Goal: Transaction & Acquisition: Purchase product/service

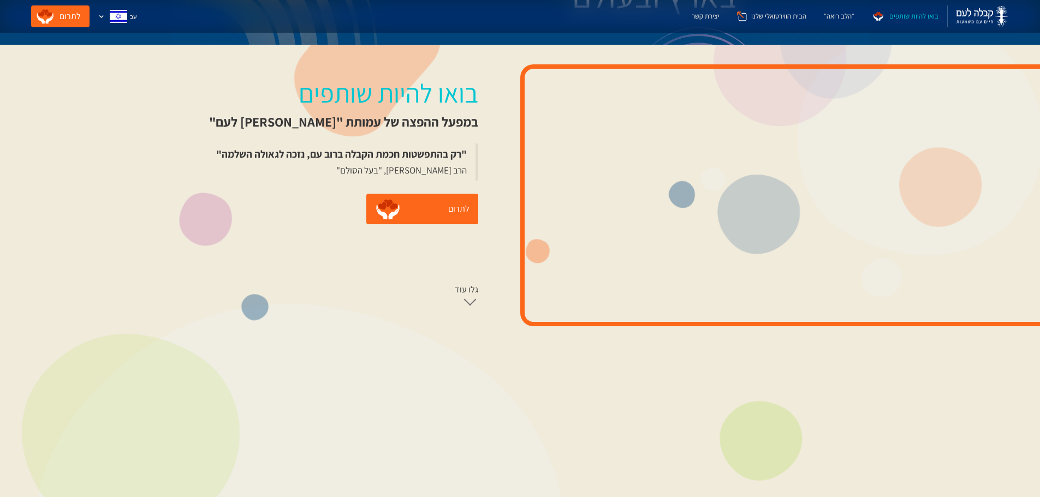
scroll to position [164, 0]
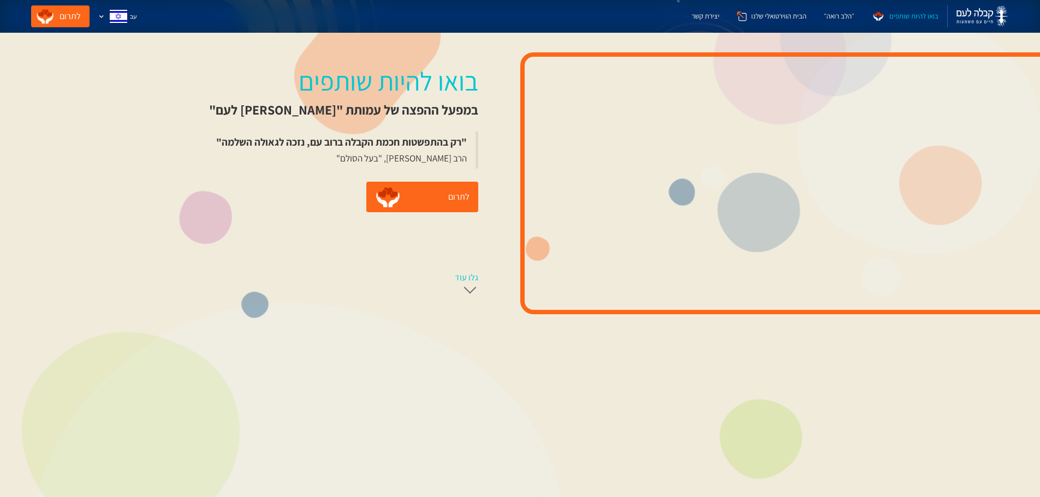
click at [467, 292] on div at bounding box center [470, 287] width 13 height 13
click at [462, 301] on div "בואו להיות שותפים במפעל ההפצה של עמותת "[PERSON_NAME] לעם" "רק בהתפשטות חכמת הק…" at bounding box center [520, 183] width 1040 height 301
click at [465, 293] on div at bounding box center [470, 293] width 13 height 13
click at [466, 277] on div "גלו עוד" at bounding box center [466, 277] width 23 height 11
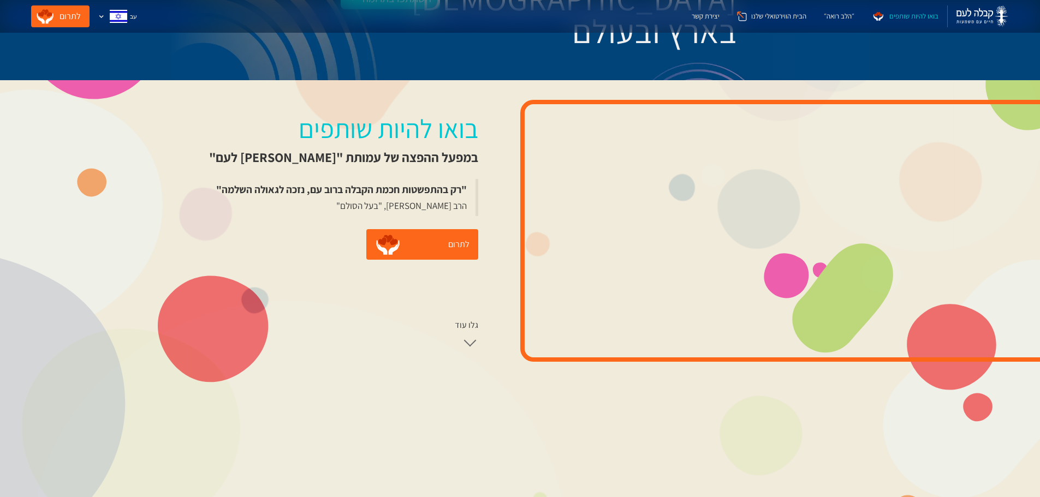
scroll to position [88, 0]
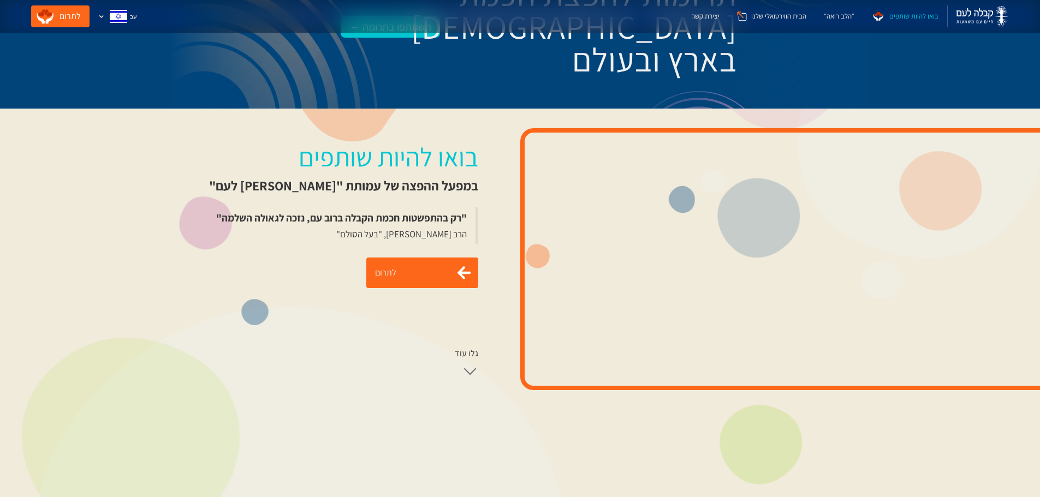
click at [403, 273] on link "לתרום" at bounding box center [422, 273] width 112 height 31
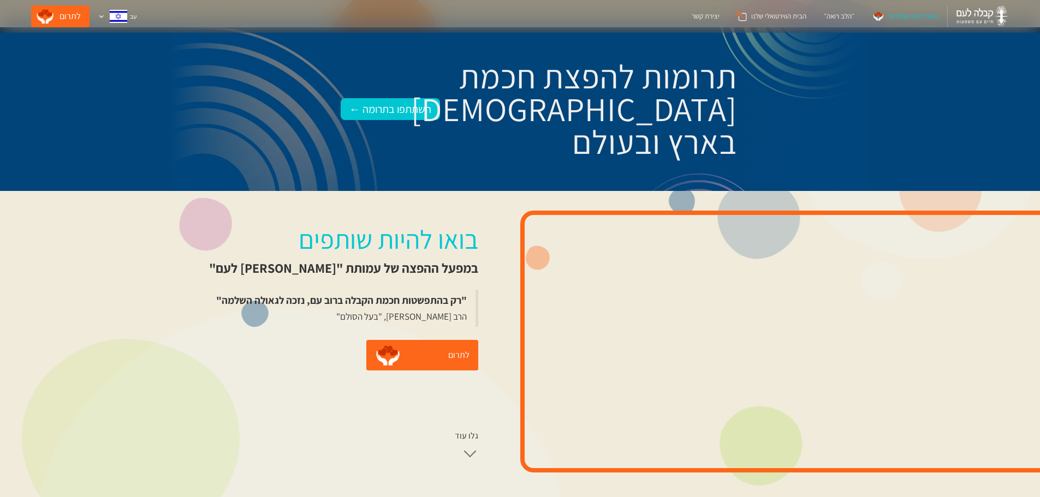
scroll to position [0, 0]
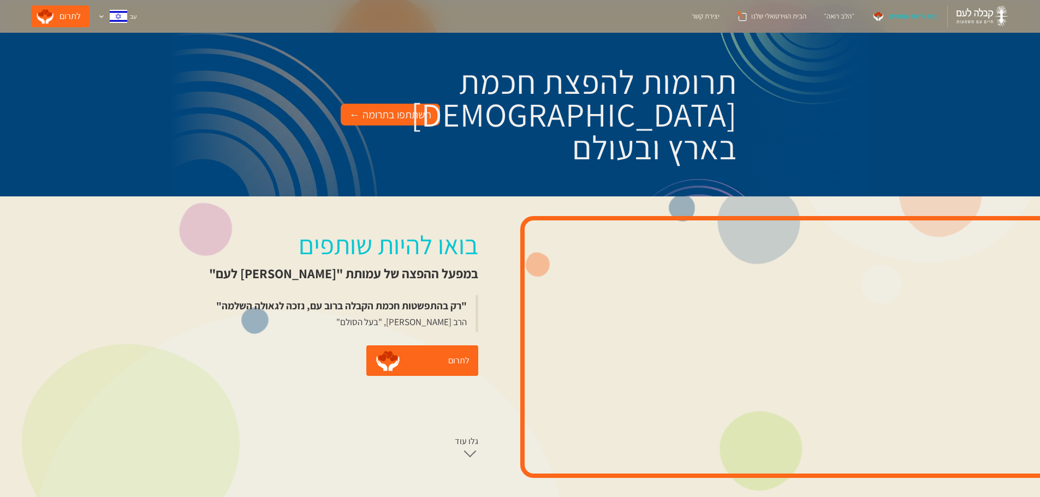
click at [385, 116] on div "השתתפו בתרומה ←" at bounding box center [390, 114] width 82 height 17
click at [845, 14] on div "״הלב רואה״" at bounding box center [839, 16] width 31 height 11
click at [907, 14] on div "בואו להיות שותפים" at bounding box center [913, 16] width 49 height 11
click at [430, 353] on link "לתרום" at bounding box center [422, 361] width 112 height 31
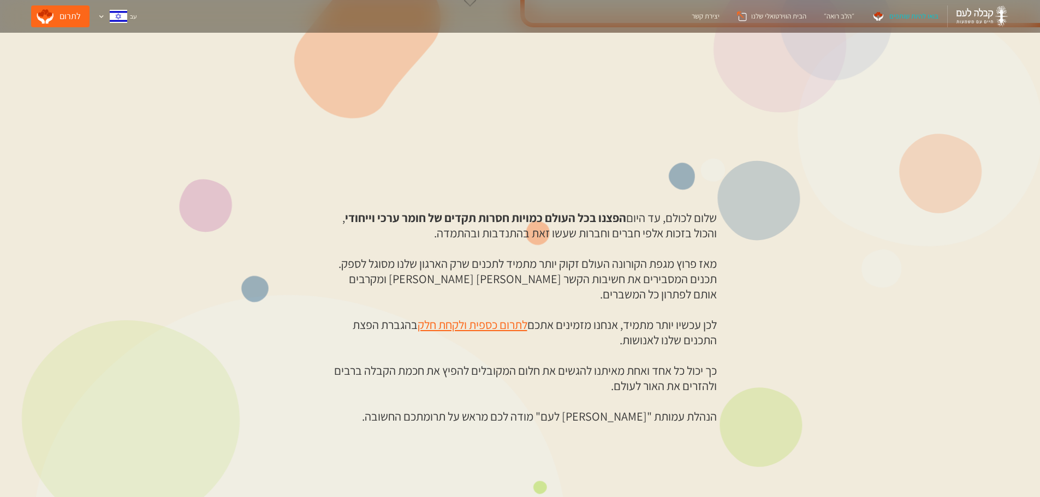
scroll to position [655, 0]
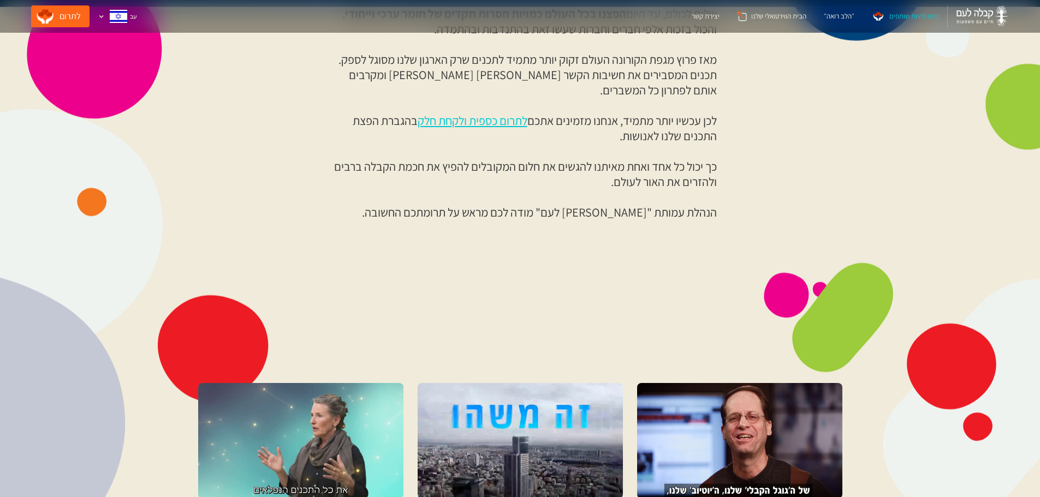
click at [464, 113] on link "לתרום כספית ולקחת חלק" at bounding box center [473, 120] width 110 height 15
